Goal: Check status: Check status

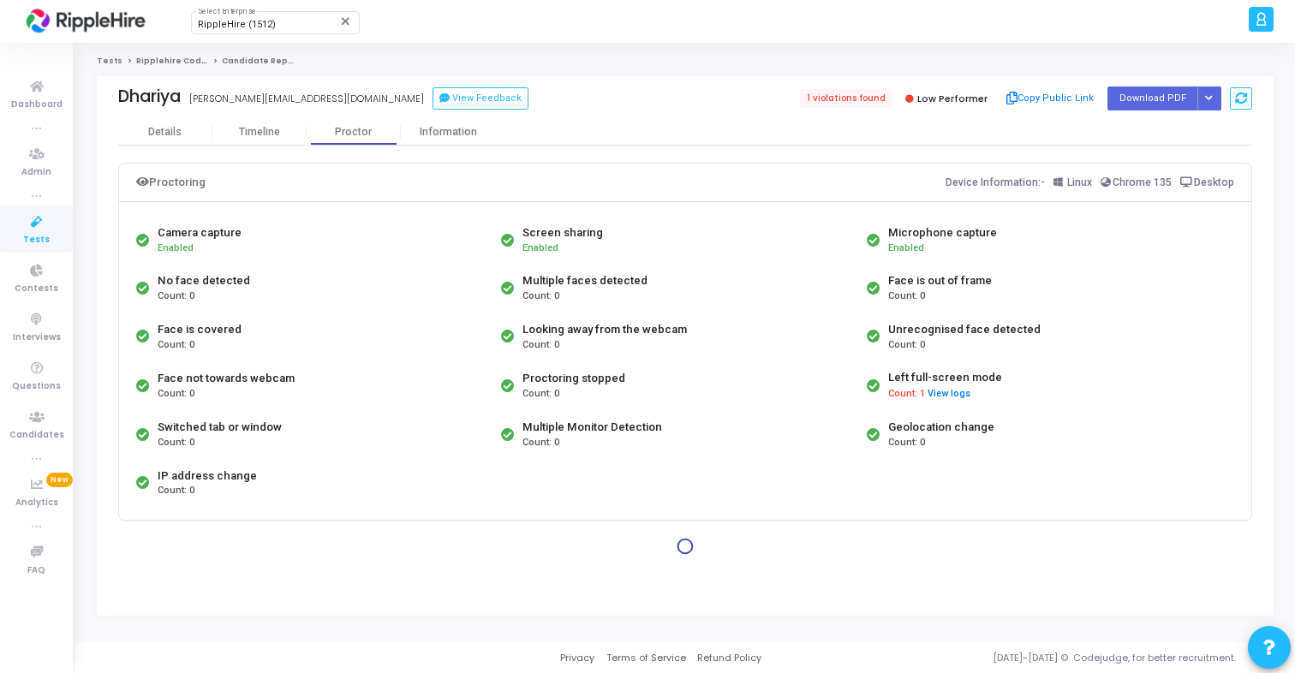
click at [689, 549] on circle at bounding box center [685, 546] width 19 height 19
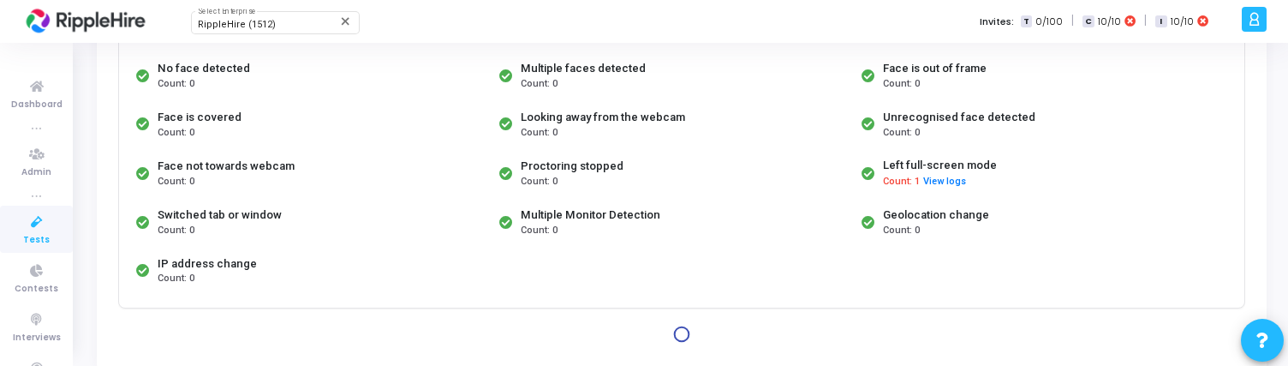
scroll to position [272, 0]
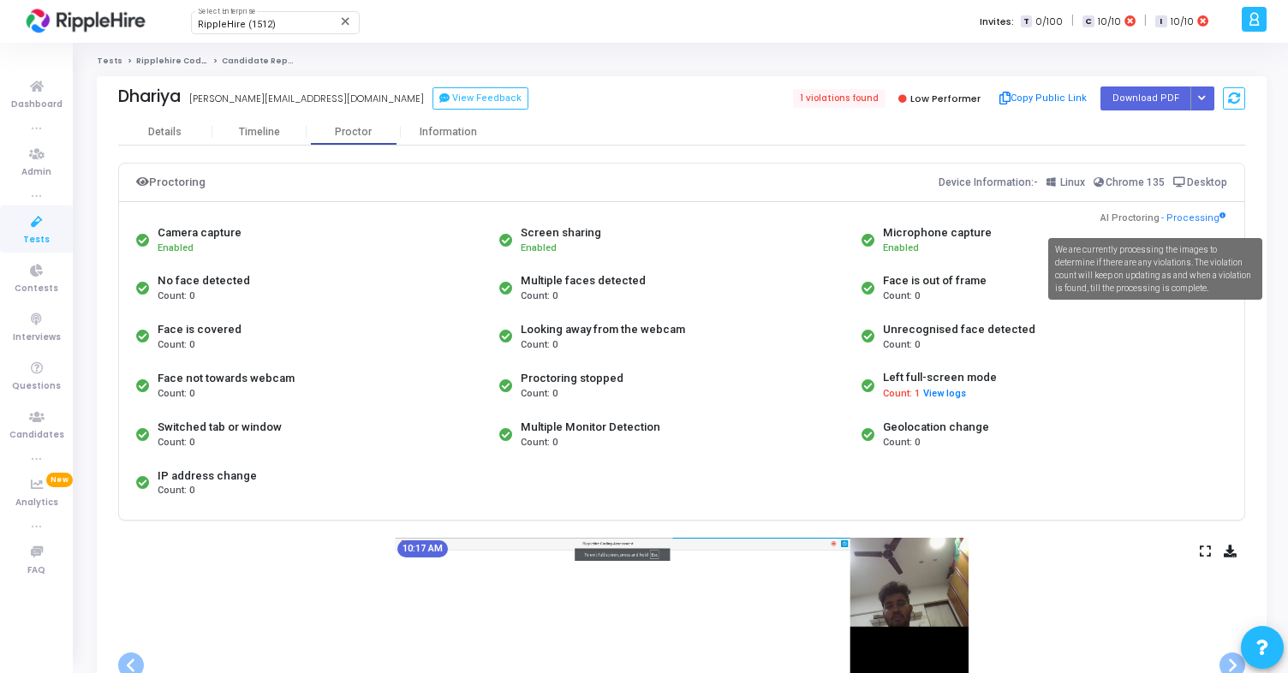
click at [1196, 218] on span "- Processing" at bounding box center [1193, 219] width 64 height 15
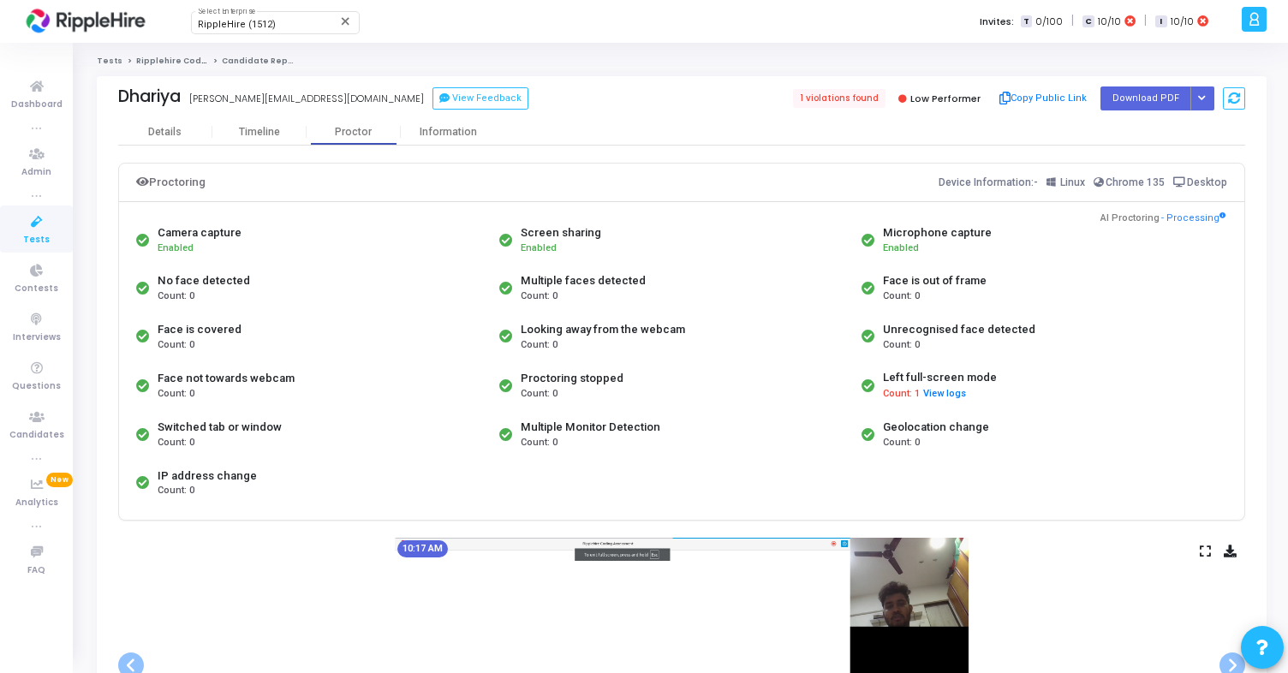
copy span "Processing"
click at [40, 227] on icon at bounding box center [37, 222] width 36 height 21
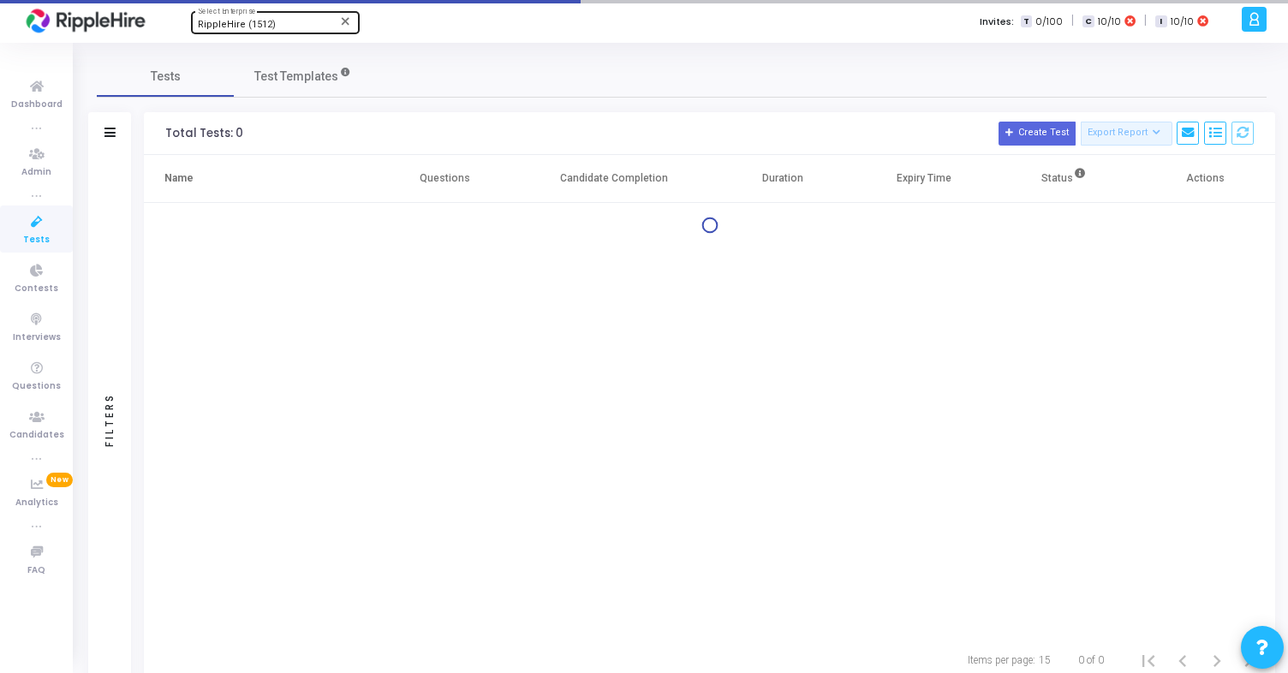
click at [250, 33] on div "RippleHire (1512) Select Enterprise" at bounding box center [275, 22] width 154 height 26
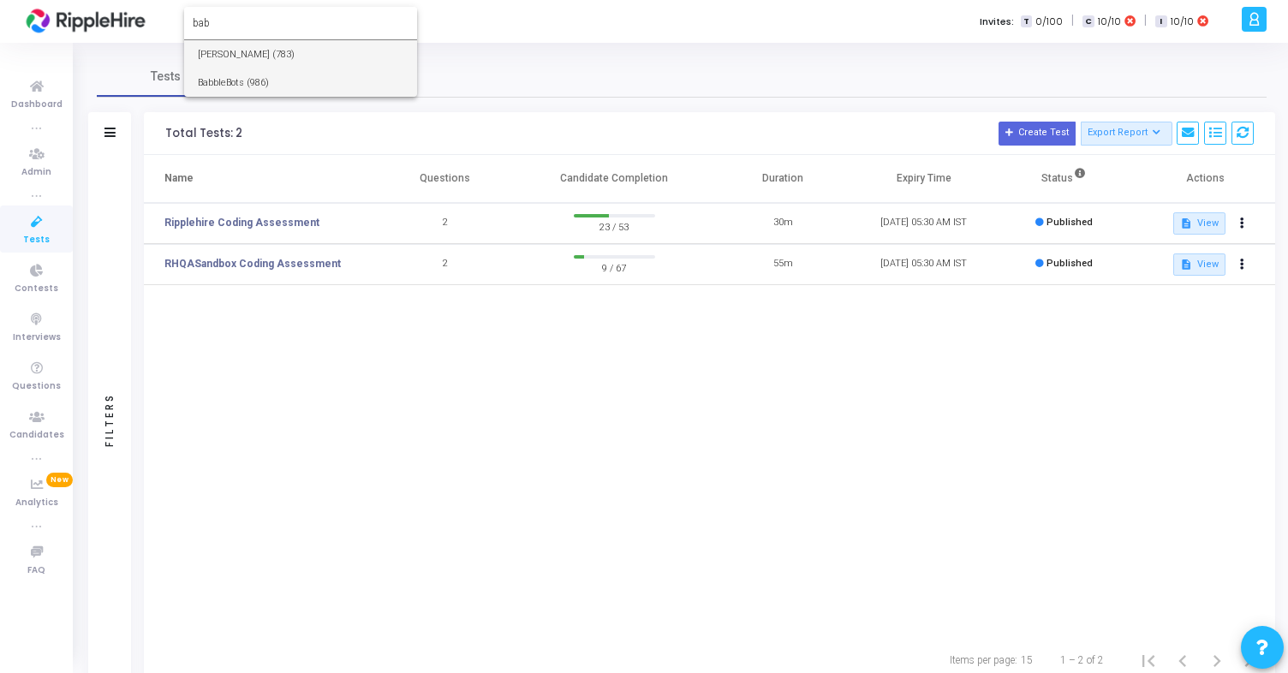
type input "bab"
click at [279, 77] on span "BabbleBots (986)" at bounding box center [301, 83] width 206 height 28
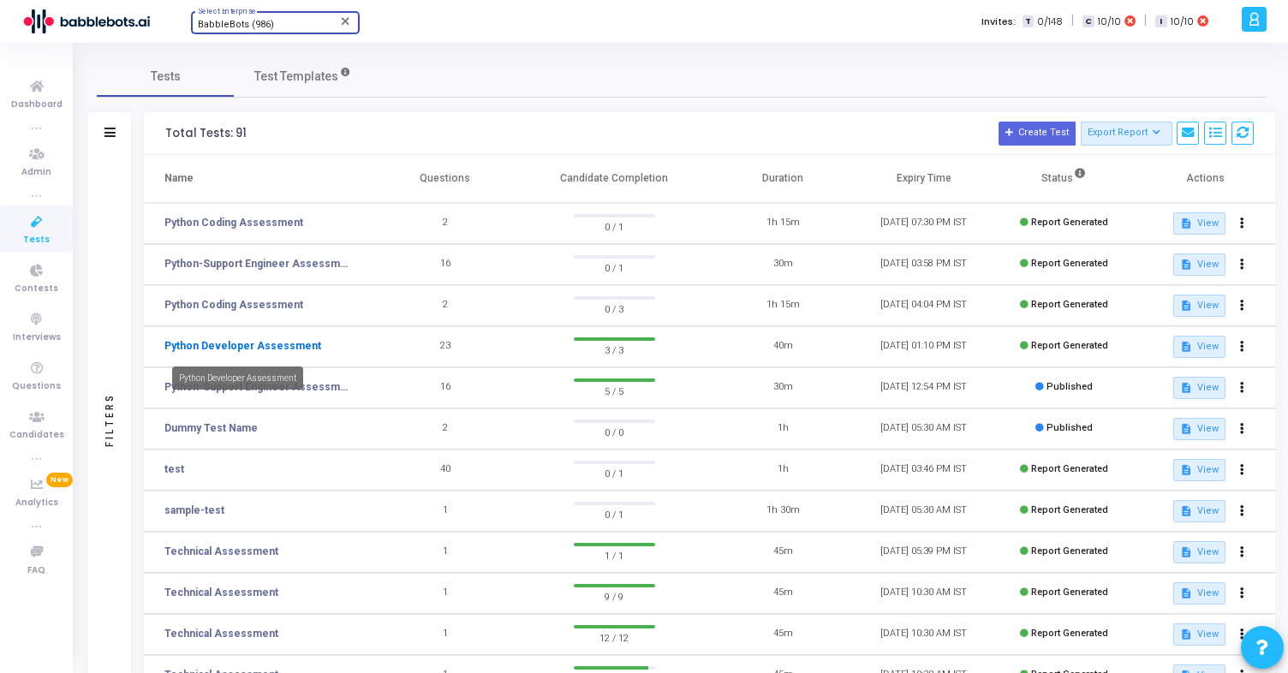
click at [255, 346] on link "Python Developer Assessment" at bounding box center [242, 345] width 157 height 15
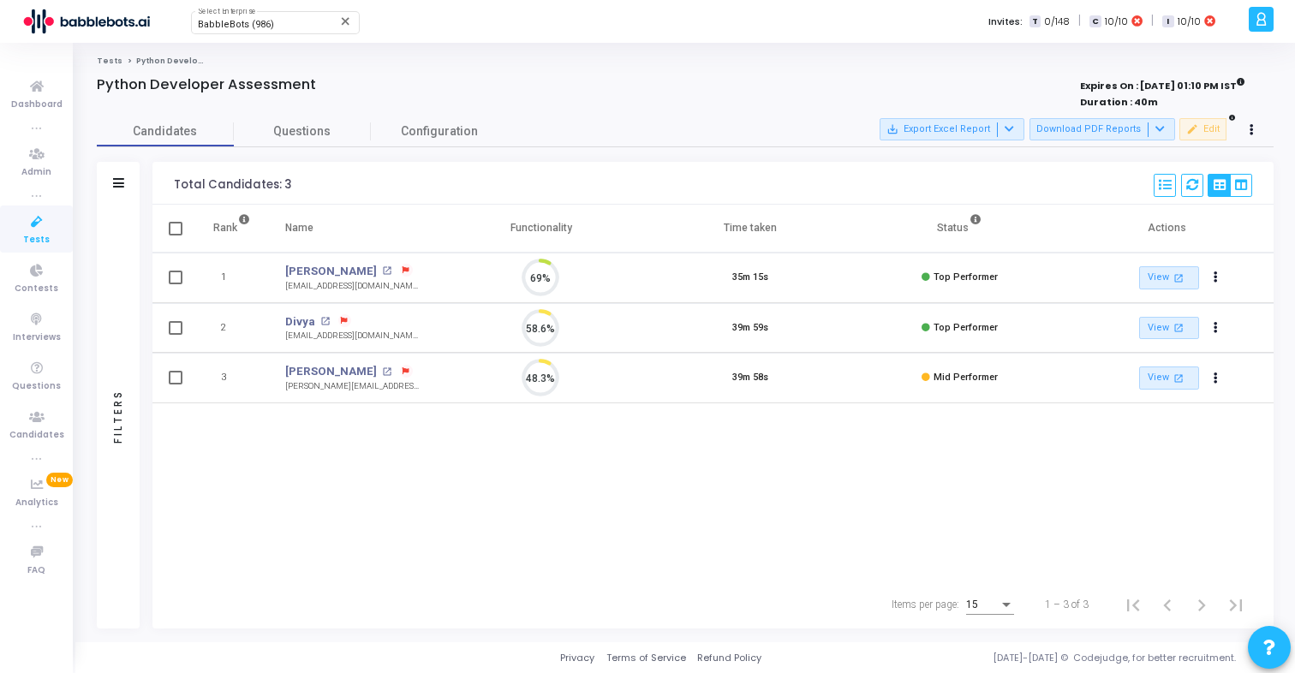
scroll to position [36, 44]
click at [303, 269] on link "Dheeraj" at bounding box center [331, 271] width 92 height 17
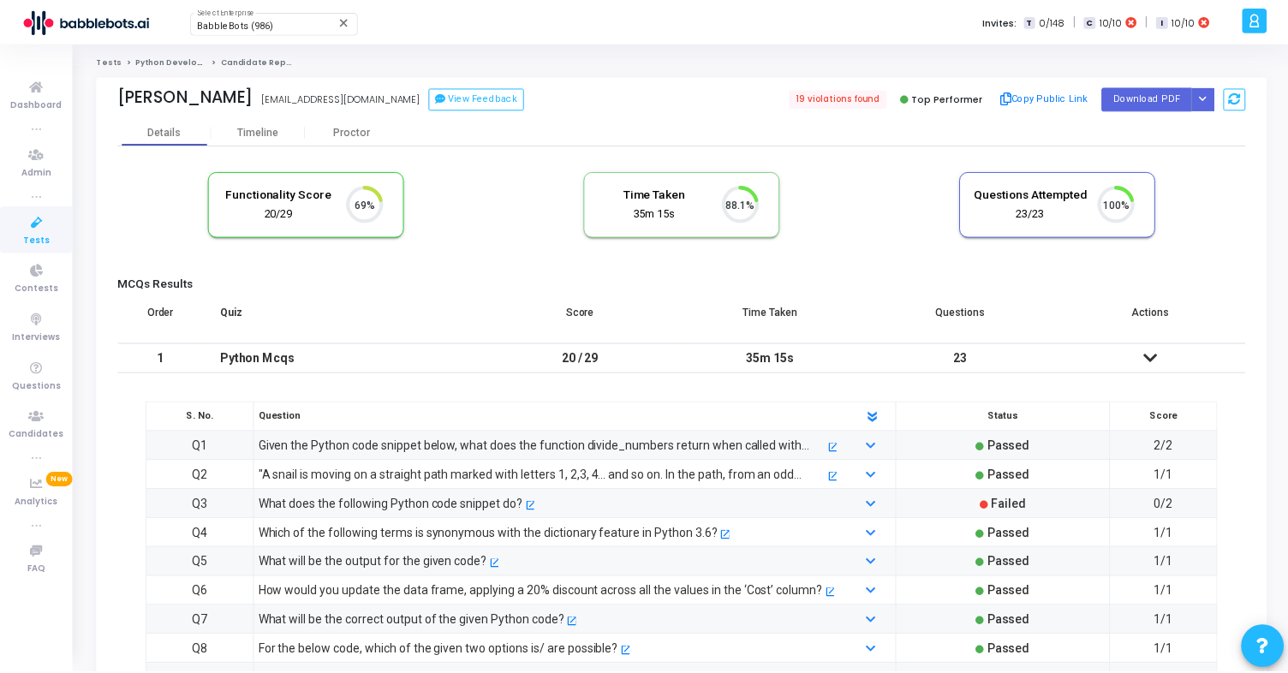
scroll to position [36, 44]
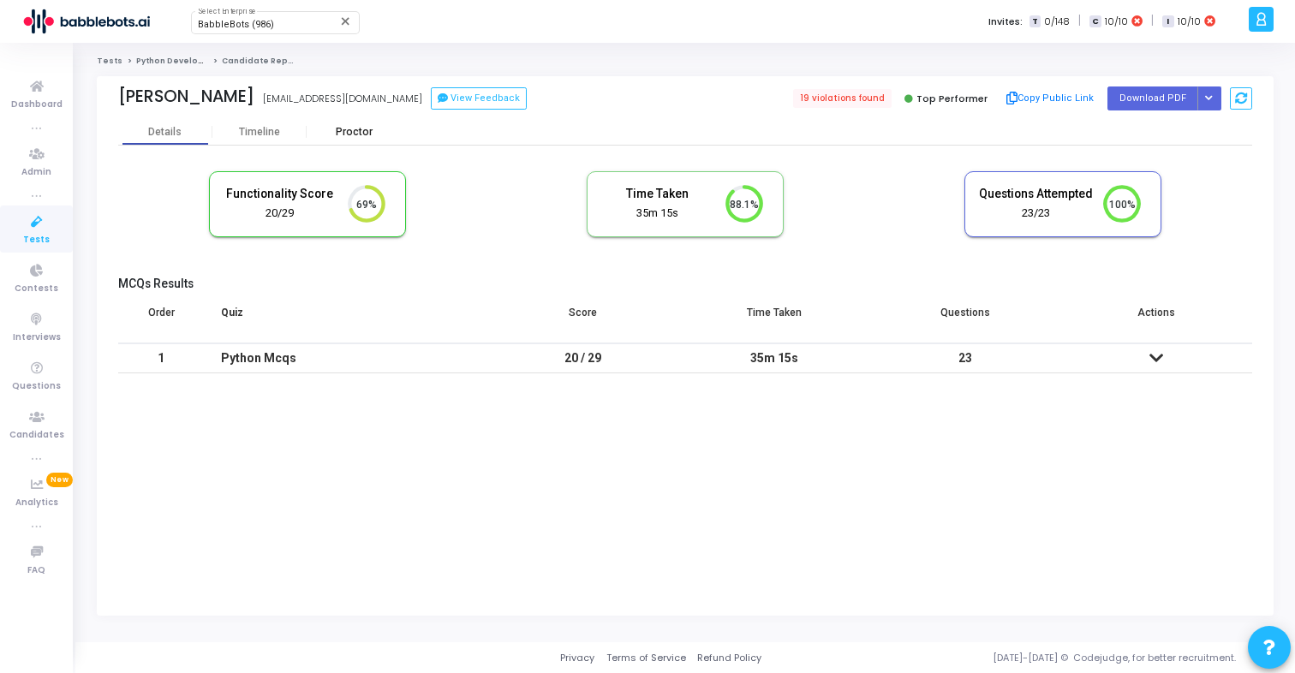
click at [367, 134] on div "Proctor" at bounding box center [354, 132] width 94 height 13
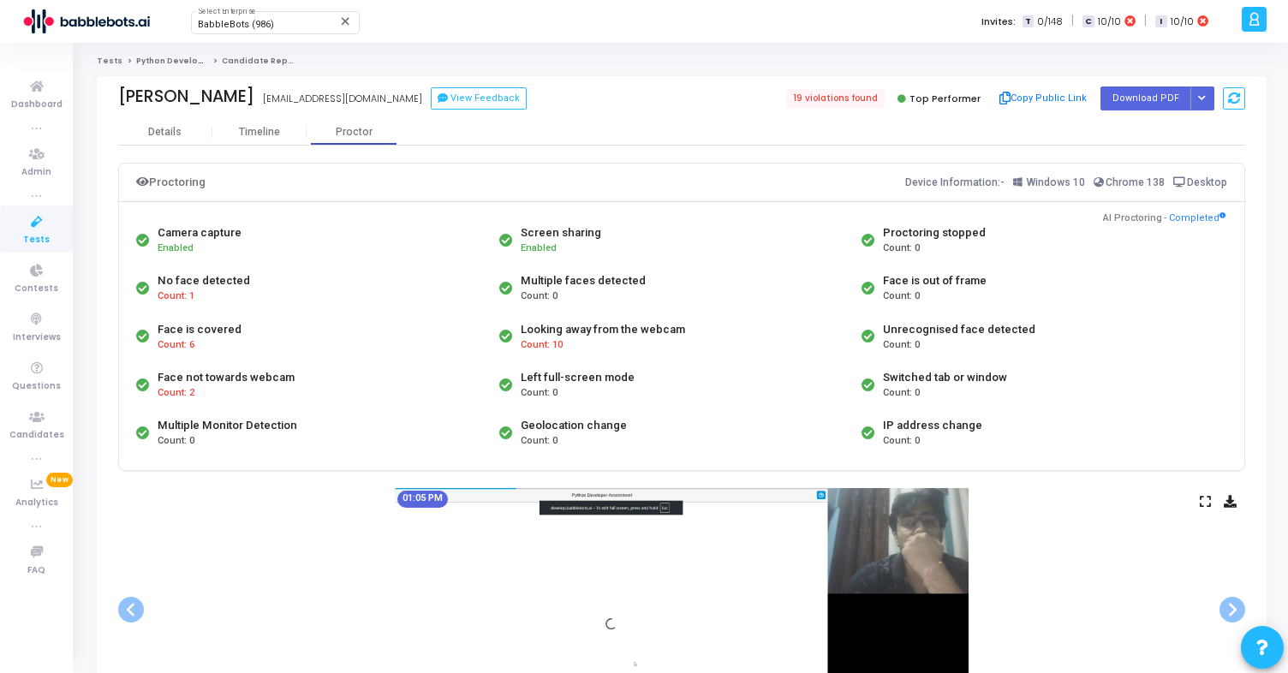
click at [175, 292] on span "Count: 1" at bounding box center [176, 296] width 37 height 15
click at [538, 349] on span "Count: 10" at bounding box center [542, 345] width 42 height 15
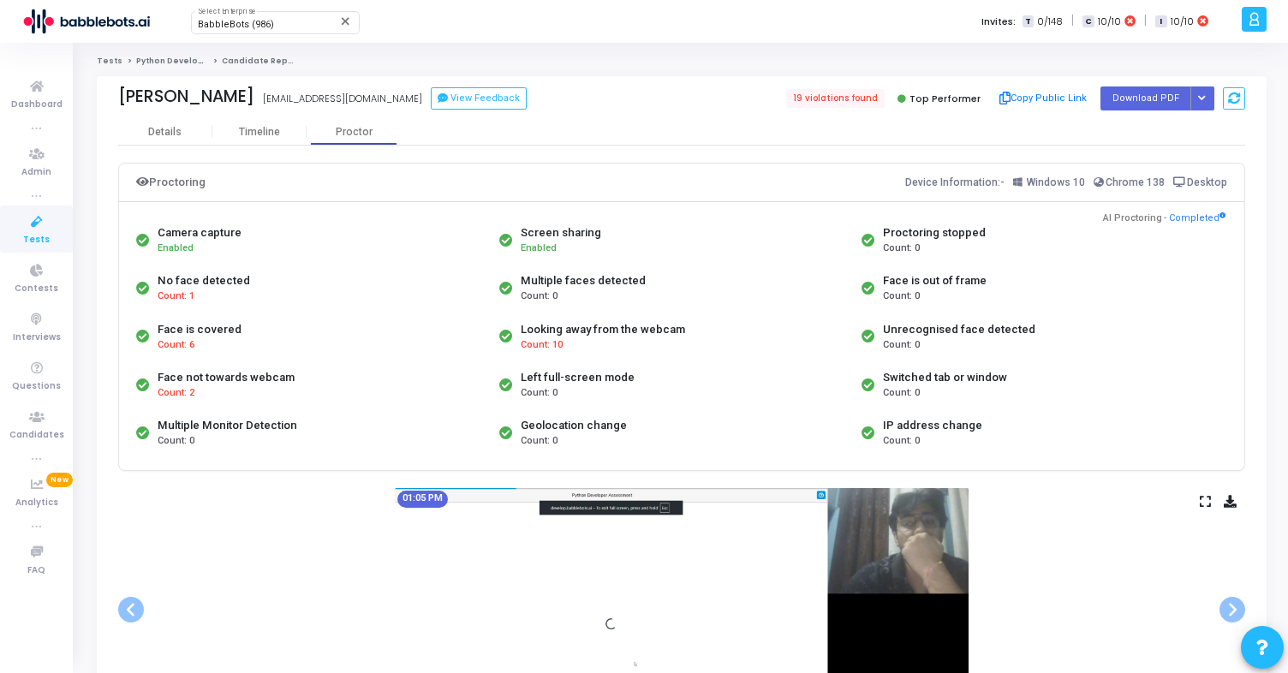
click at [538, 349] on span "Count: 10" at bounding box center [542, 345] width 42 height 15
click at [185, 365] on span "Count: 2" at bounding box center [176, 393] width 37 height 15
click at [306, 365] on div "Face not towards webcam Count: 2" at bounding box center [313, 385] width 363 height 48
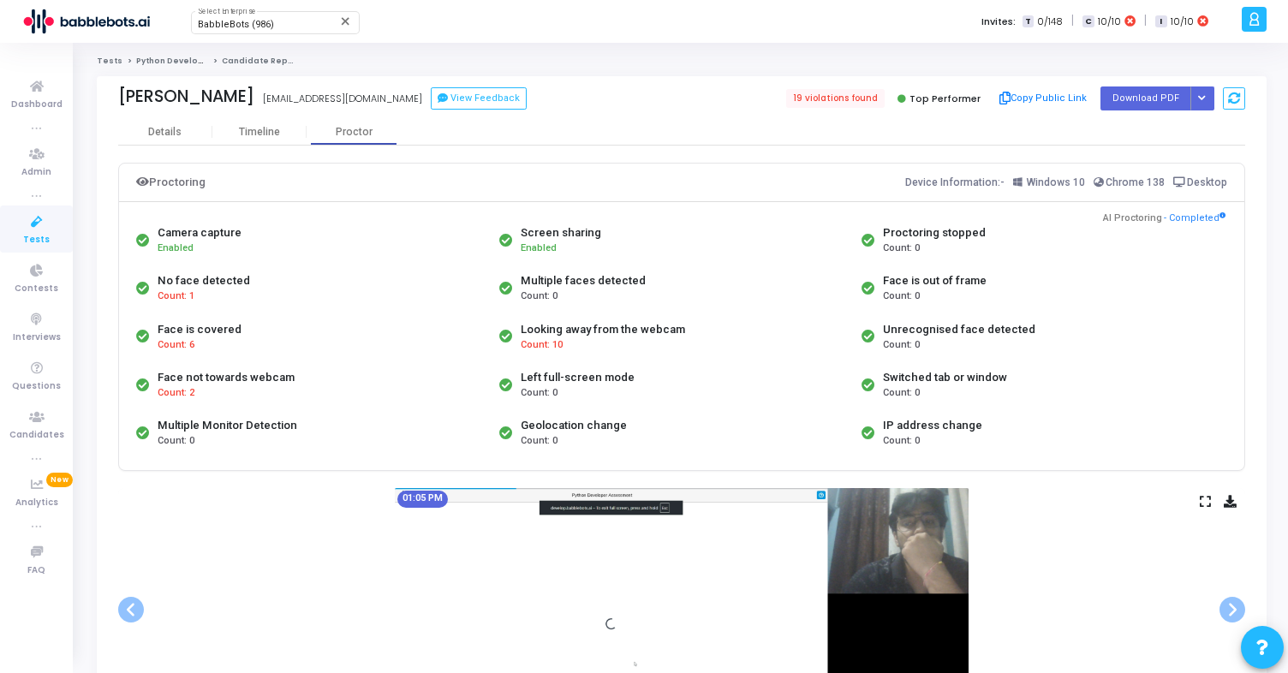
click at [177, 295] on span "Count: 1" at bounding box center [176, 296] width 37 height 15
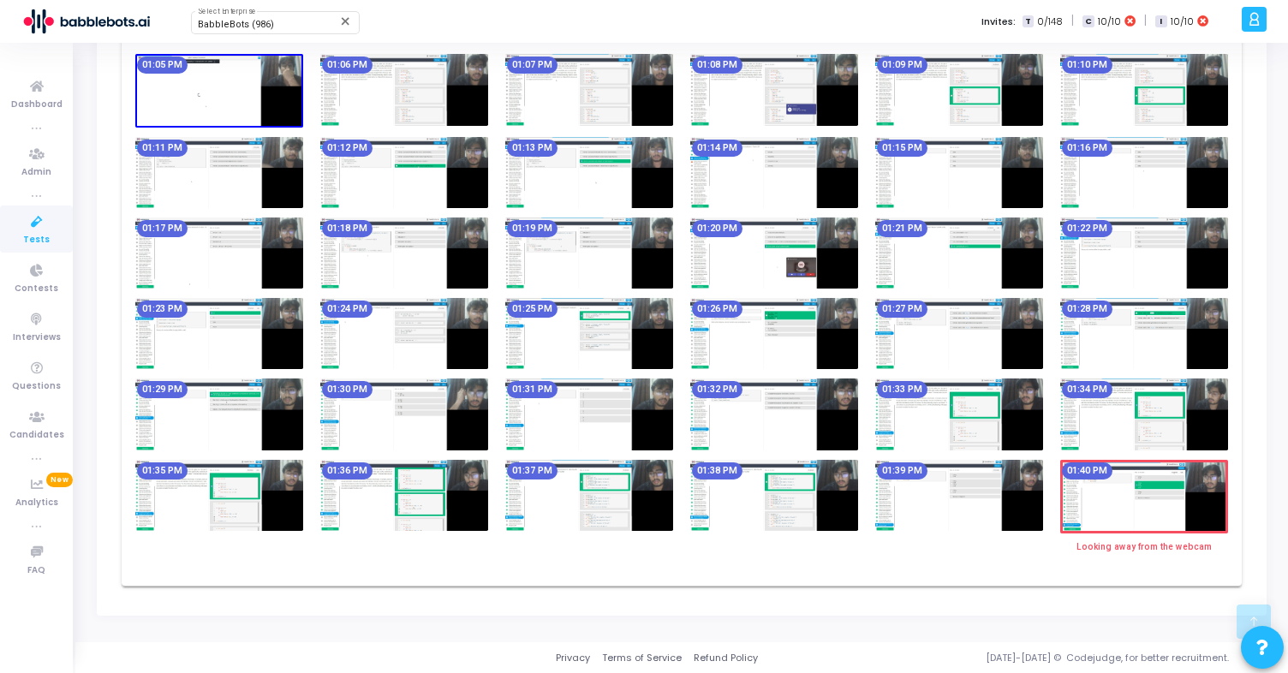
scroll to position [793, 0]
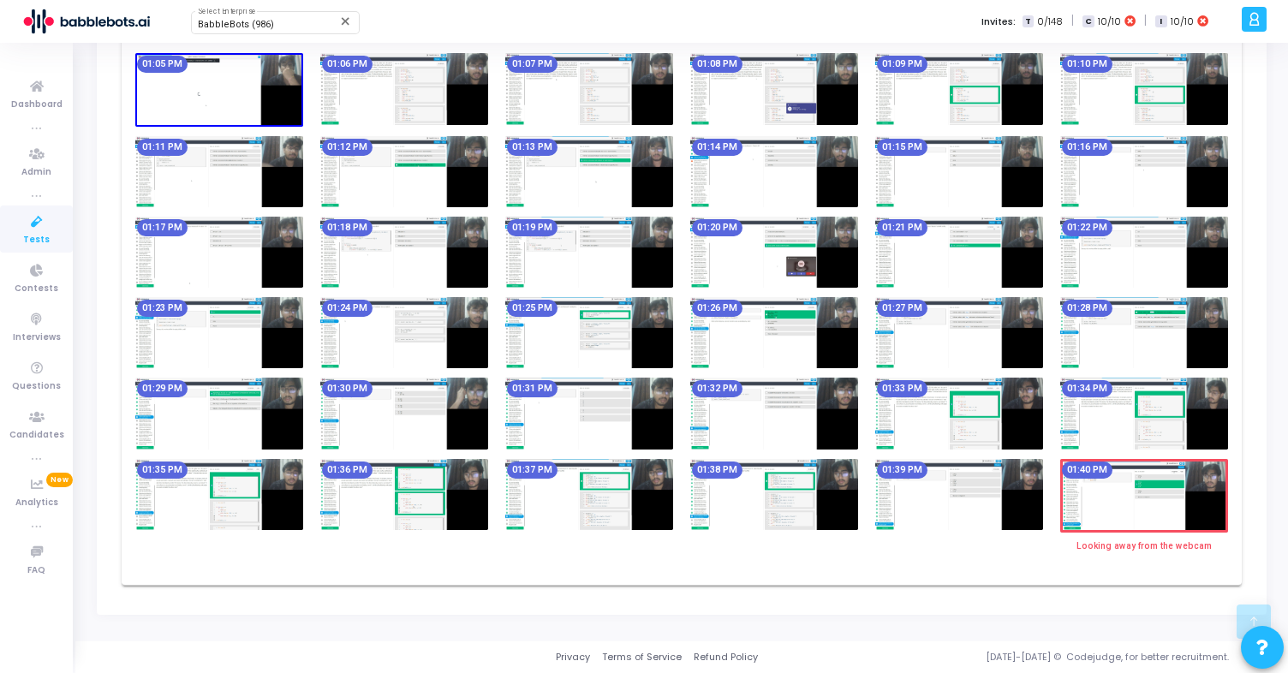
click at [815, 261] on img at bounding box center [774, 252] width 168 height 71
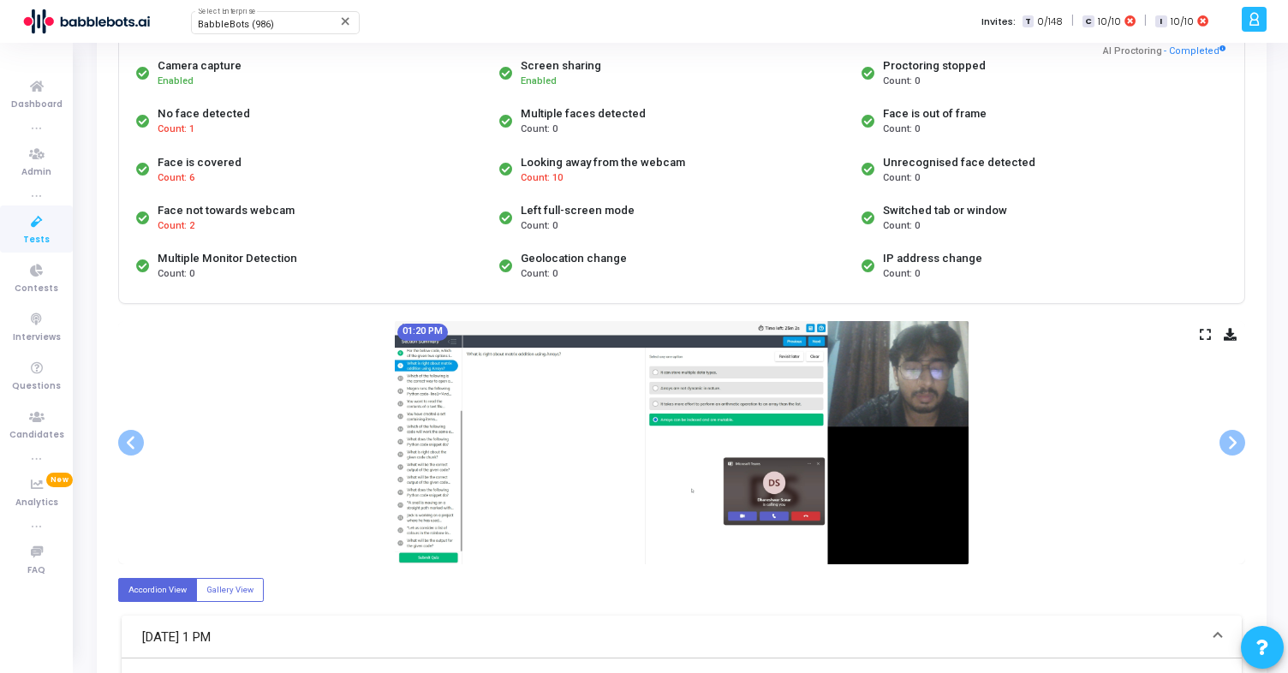
scroll to position [0, 0]
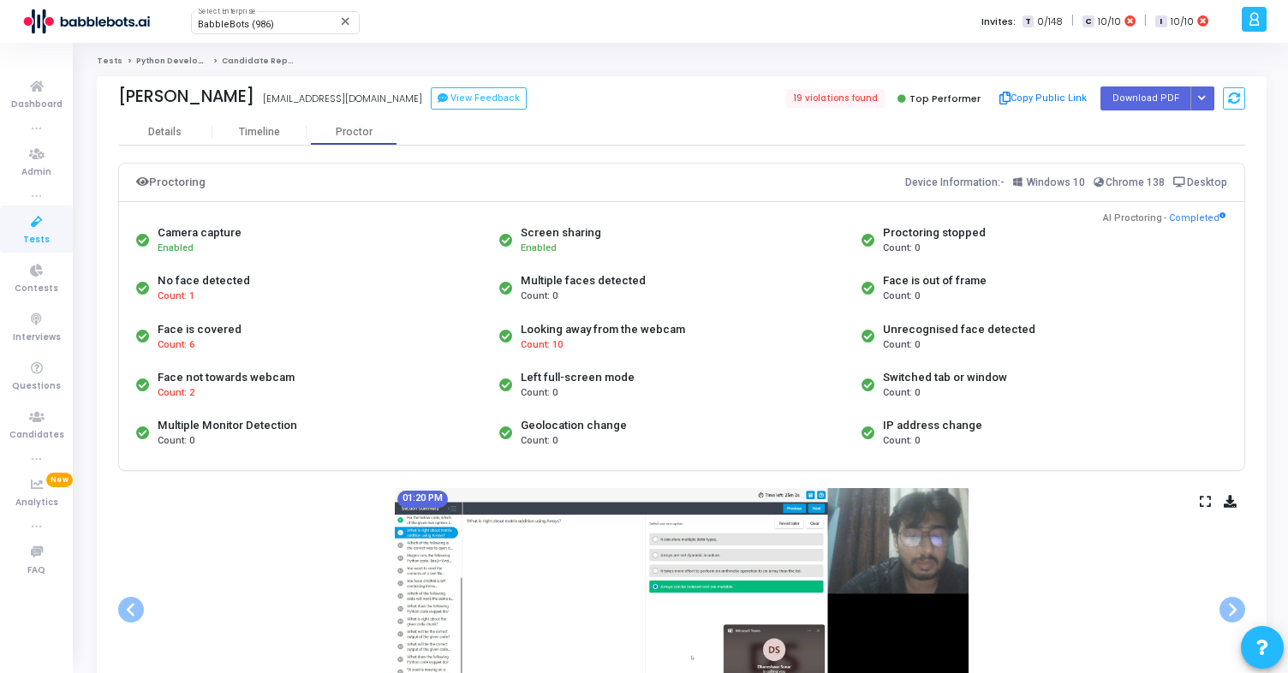
click at [263, 40] on div "BabbleBots (986) Select Enterprise close Invites: T 0/148 | C 10/10 | I 10/10" at bounding box center [703, 21] width 1065 height 43
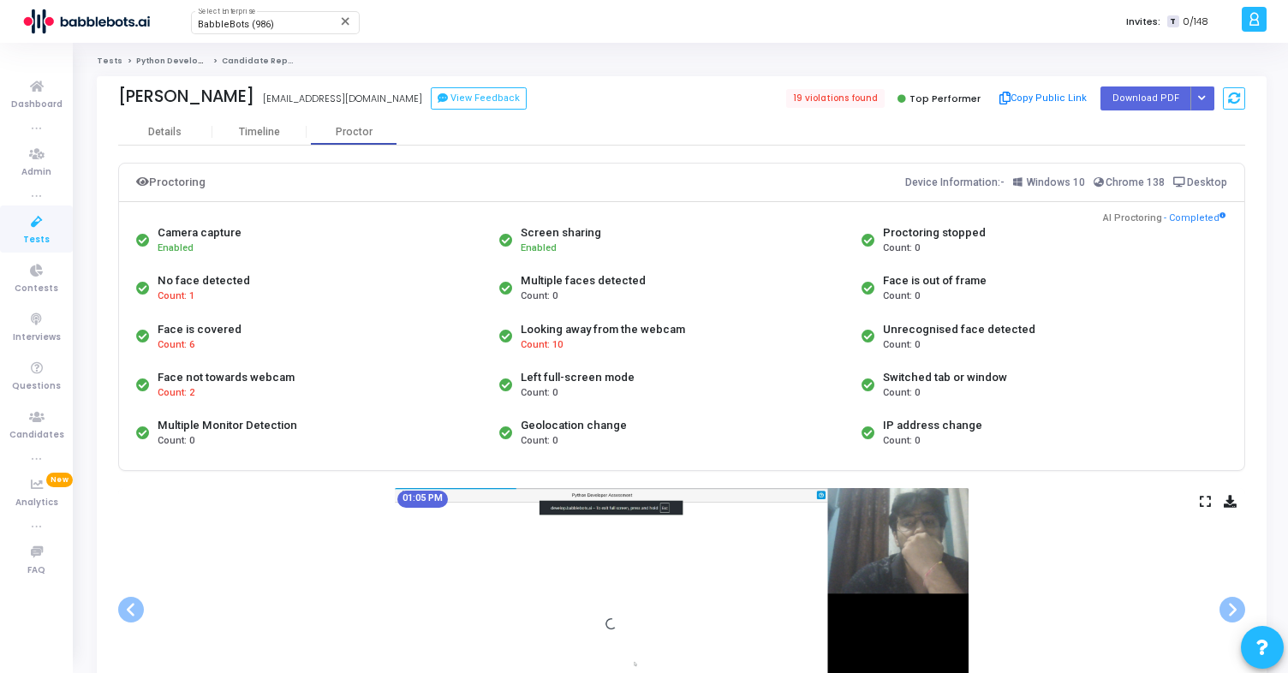
click at [46, 228] on icon at bounding box center [37, 222] width 36 height 21
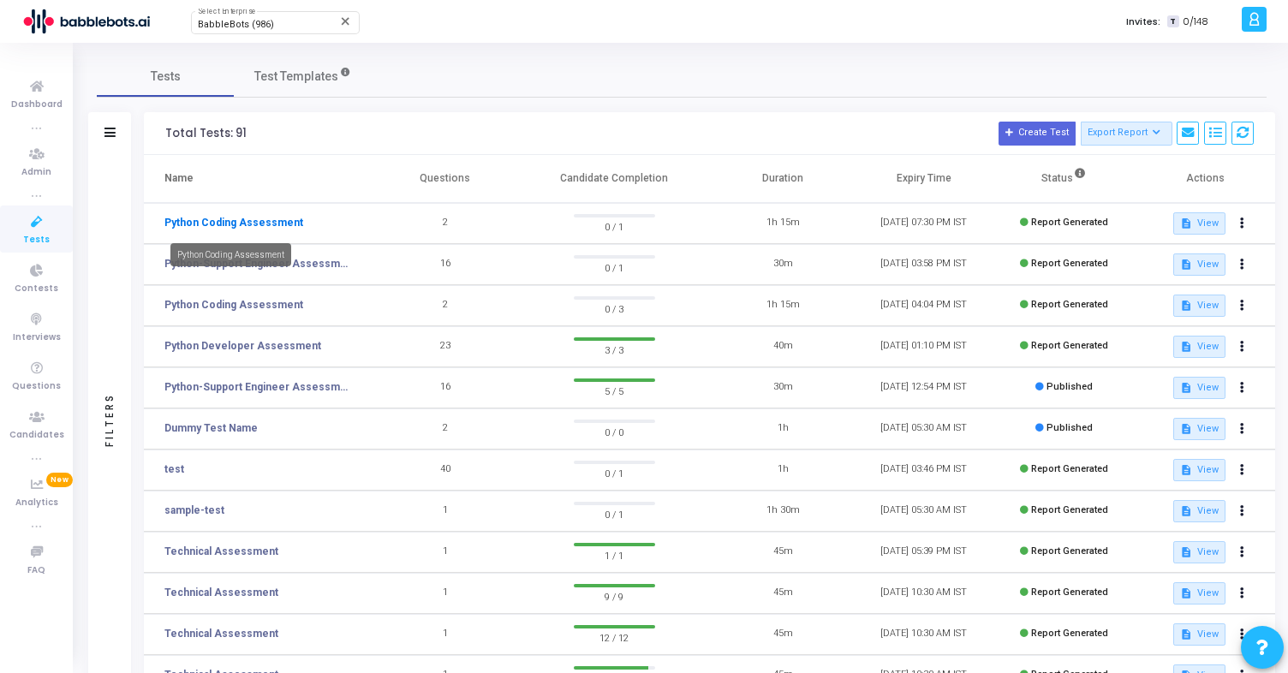
click at [236, 225] on link "Python Coding Assessment" at bounding box center [233, 222] width 139 height 15
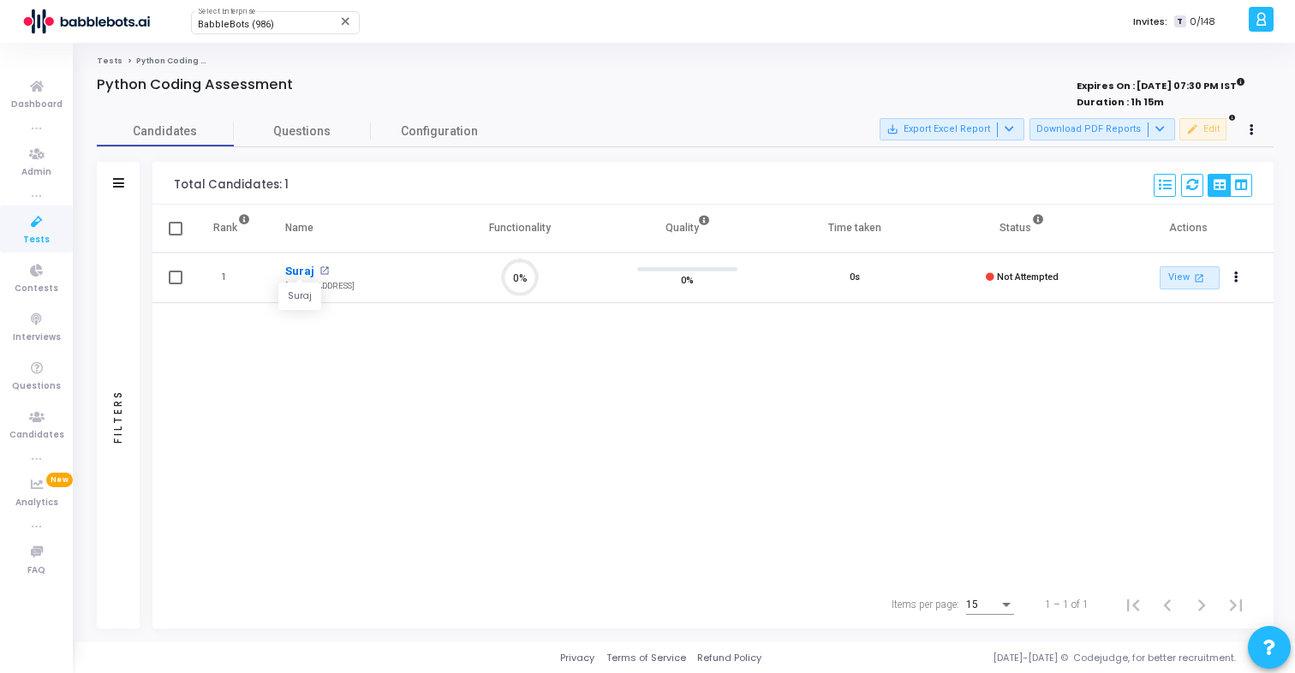
scroll to position [36, 44]
click at [301, 273] on link "Suraj" at bounding box center [299, 271] width 29 height 17
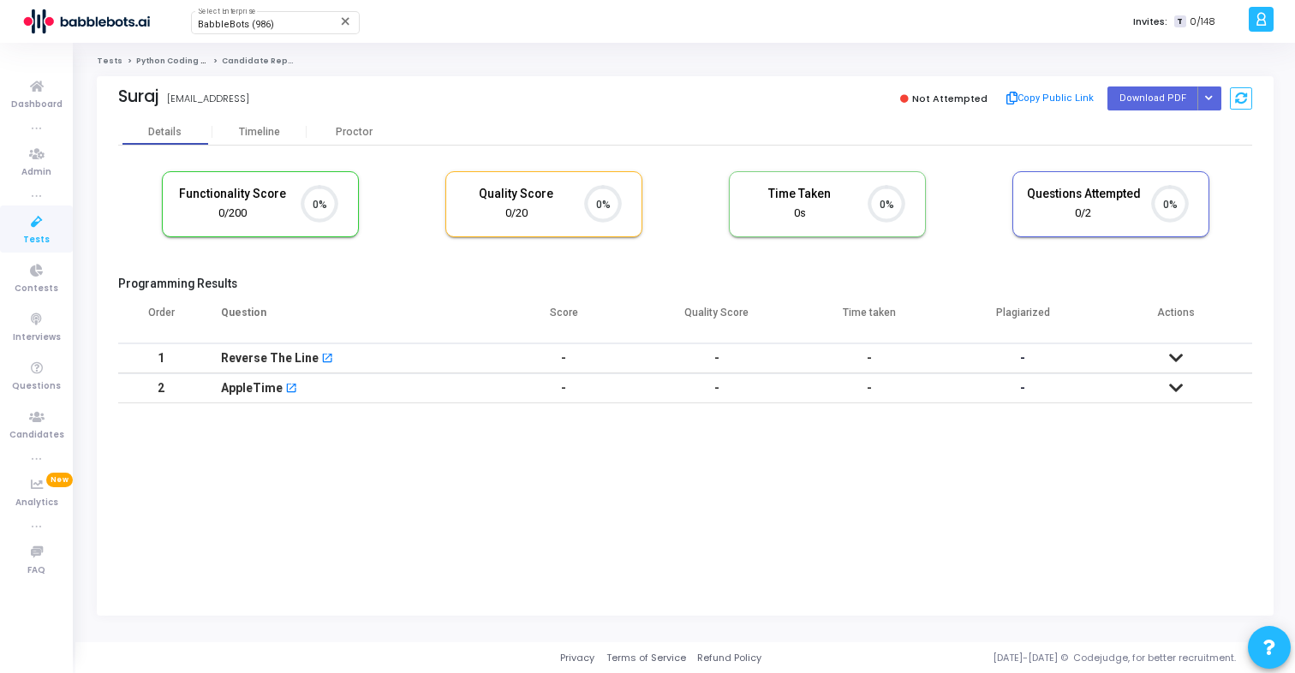
scroll to position [36, 44]
click at [45, 225] on icon at bounding box center [37, 222] width 36 height 21
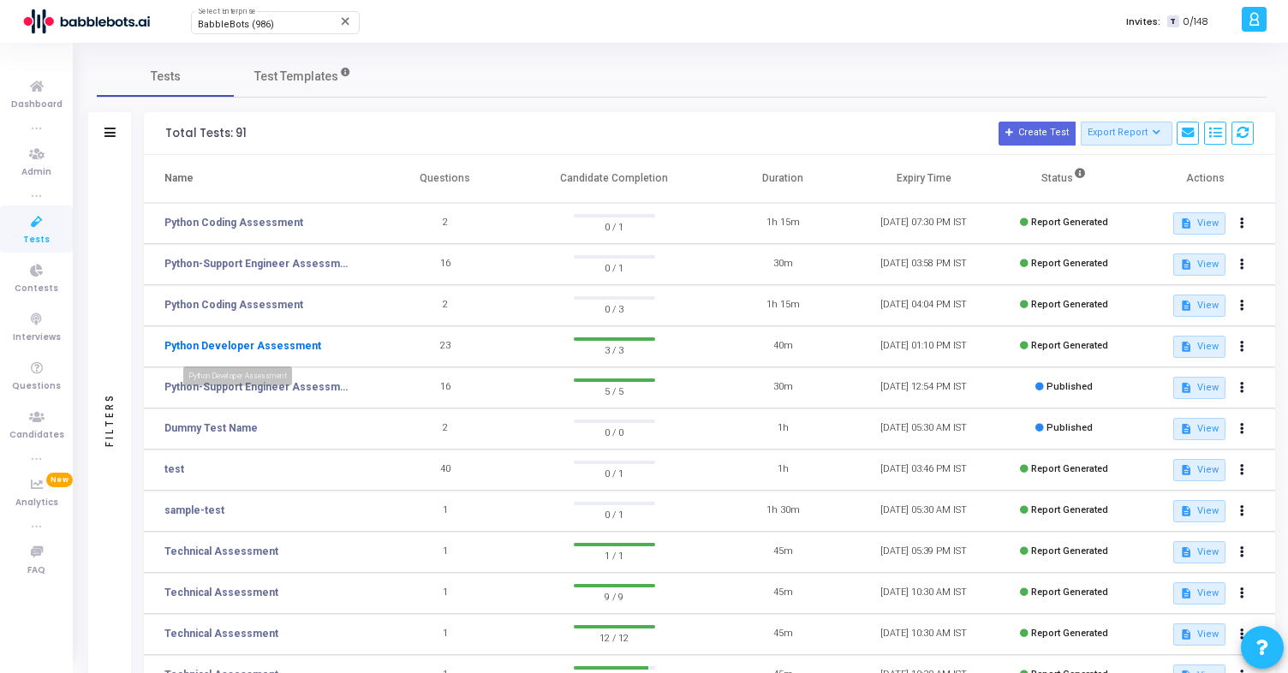
click at [250, 348] on link "Python Developer Assessment" at bounding box center [242, 345] width 157 height 15
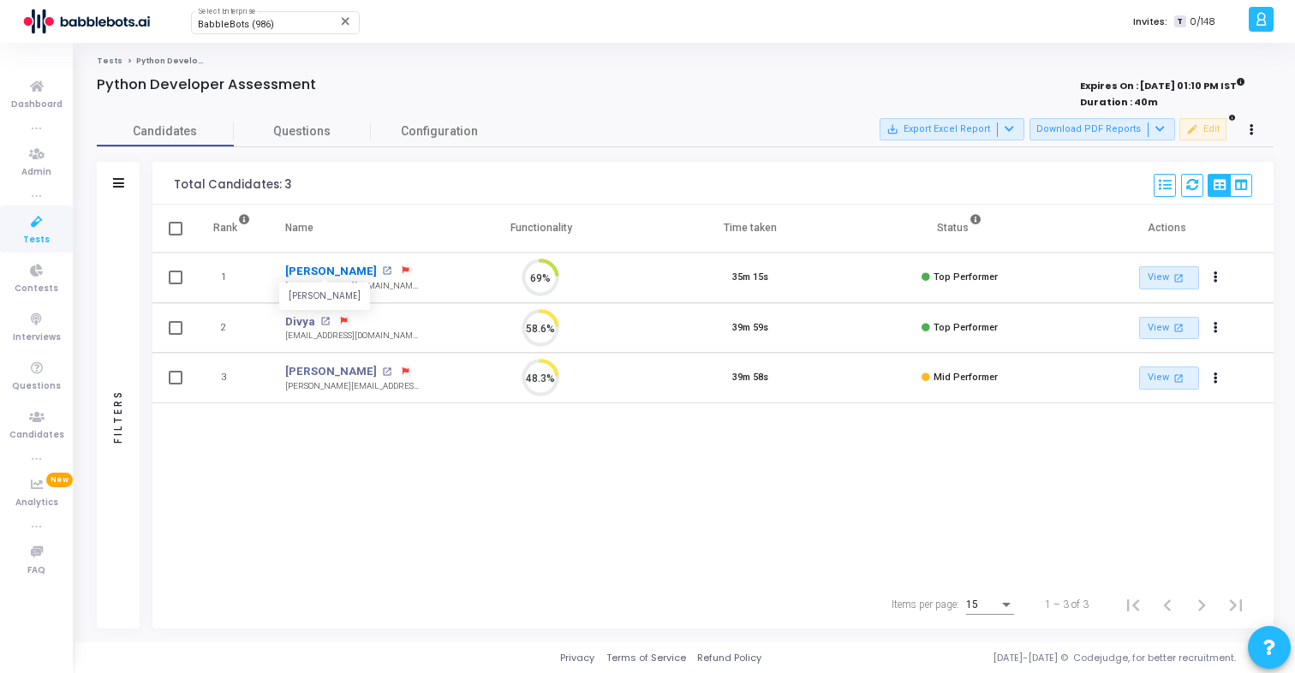
scroll to position [36, 44]
click at [304, 271] on link "Dheeraj" at bounding box center [331, 271] width 92 height 17
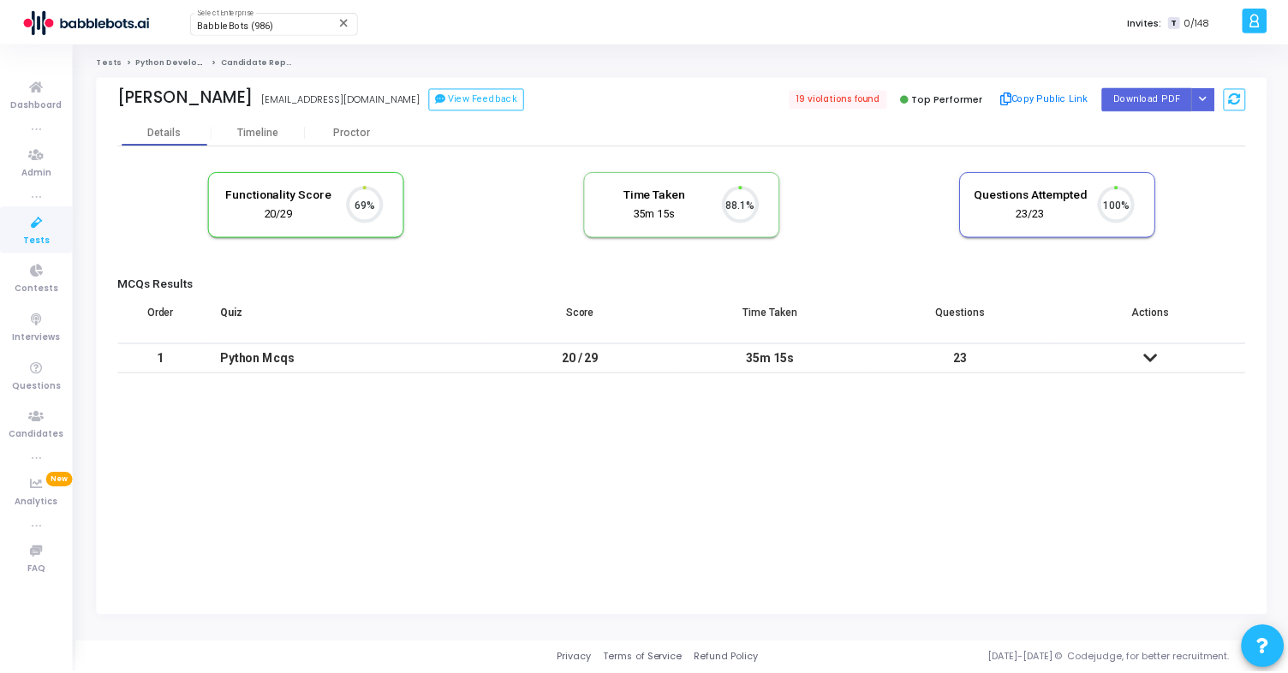
scroll to position [36, 44]
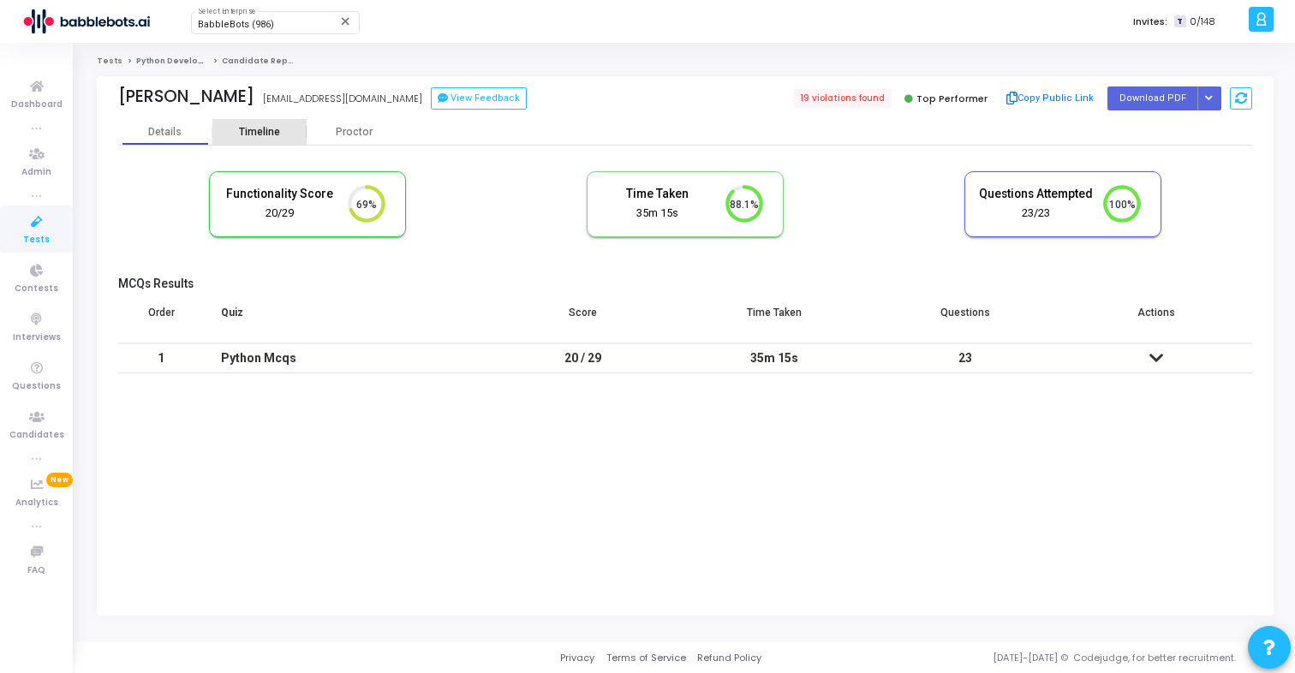
click at [268, 123] on div "Timeline" at bounding box center [259, 132] width 94 height 26
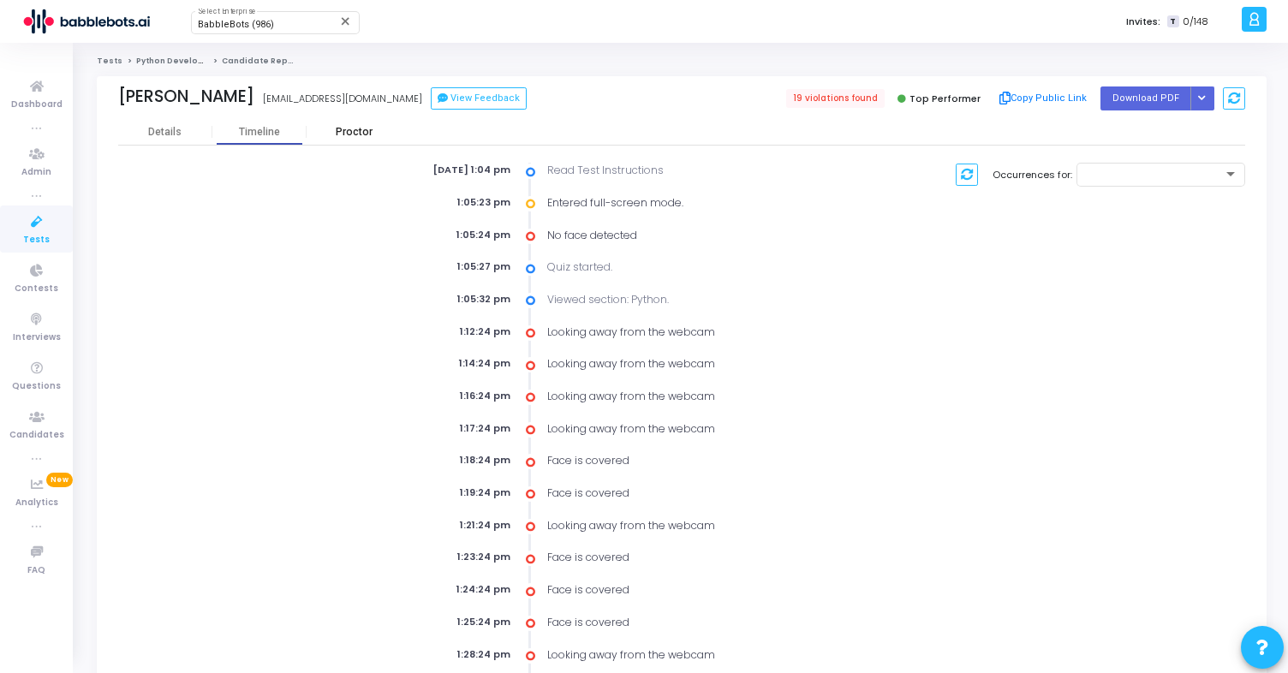
click at [327, 128] on div "Proctor" at bounding box center [354, 132] width 94 height 13
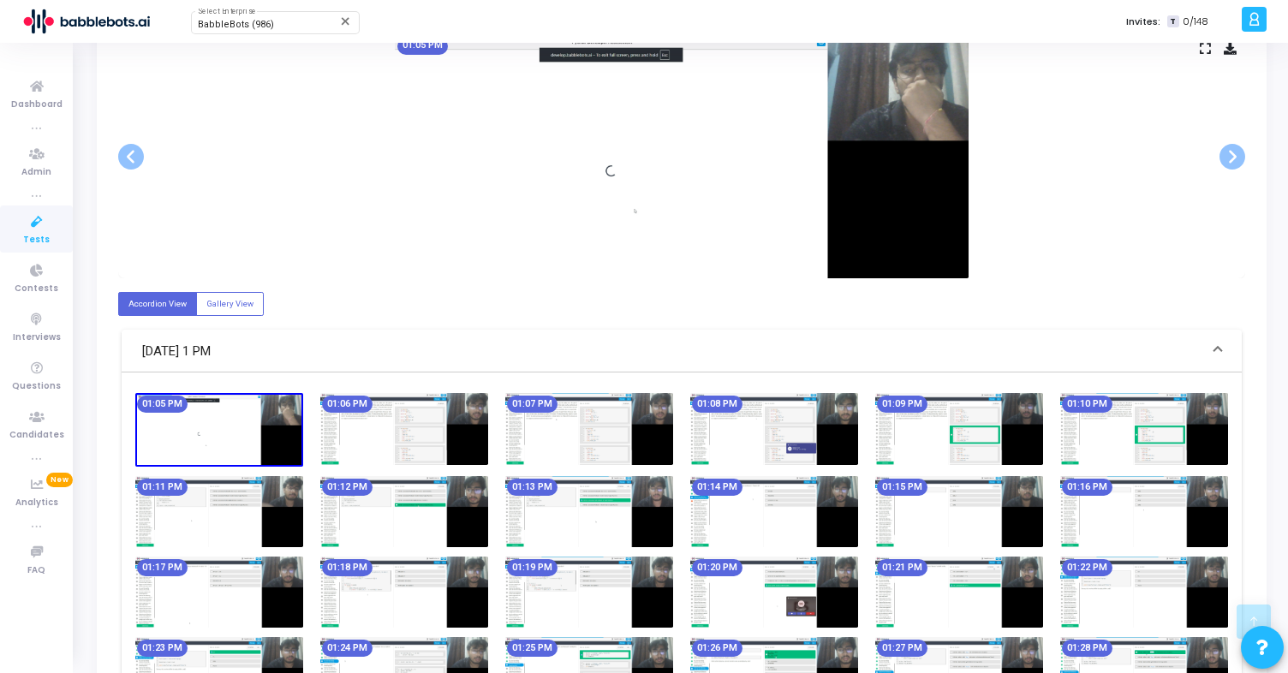
scroll to position [452, 0]
